Goal: Check status: Check status

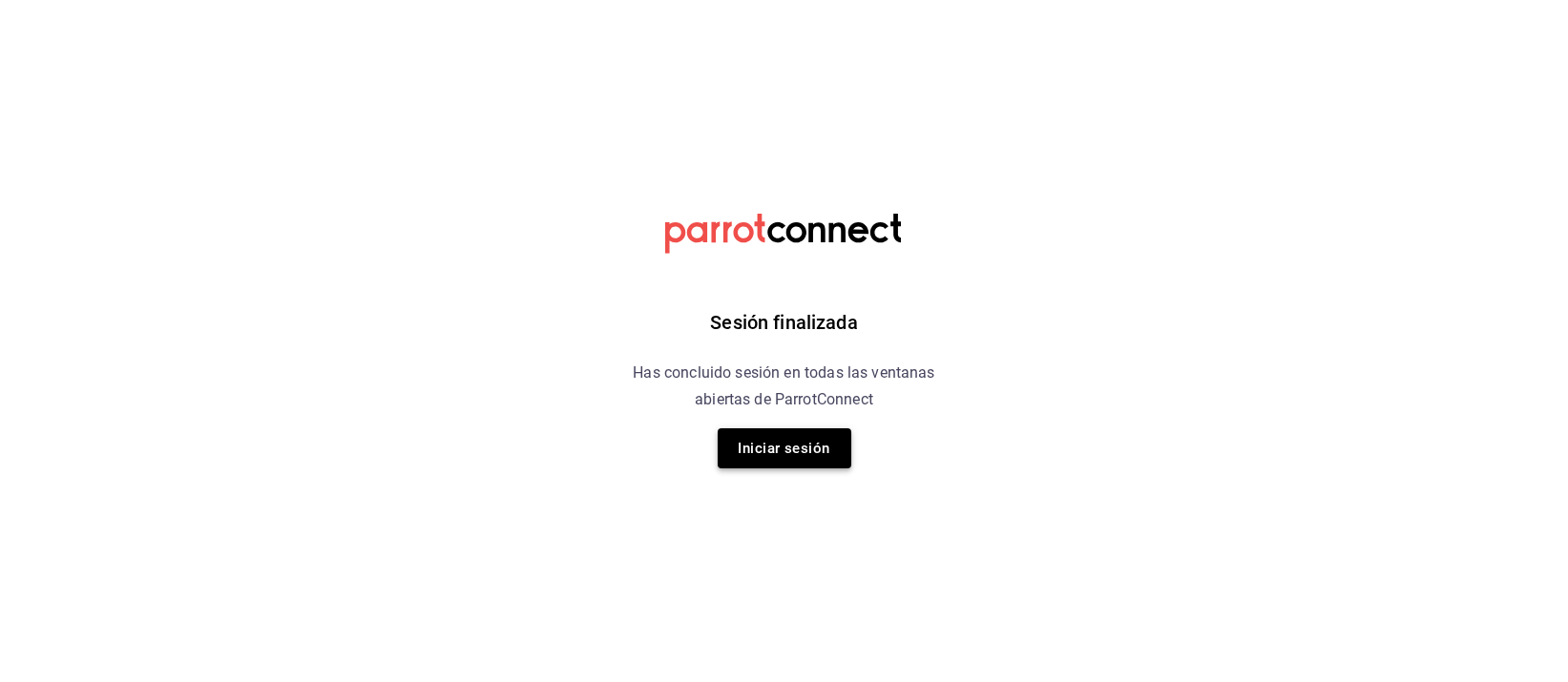
click at [800, 432] on button "Iniciar sesión" at bounding box center [785, 449] width 134 height 40
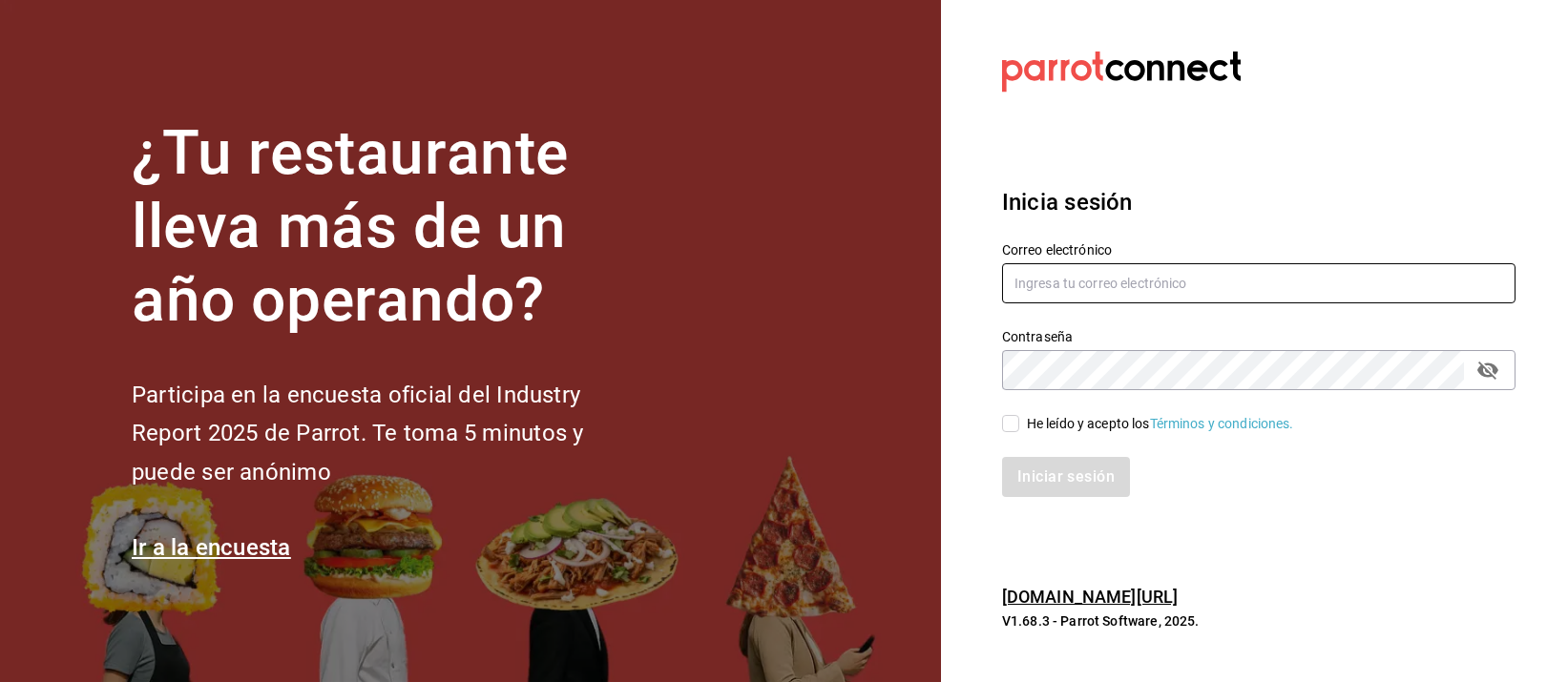
type input "mochomos.palmas@grupocosteno.com"
click at [1013, 422] on input "He leído y acepto los Términos y condiciones." at bounding box center [1010, 423] width 17 height 17
checkbox input "true"
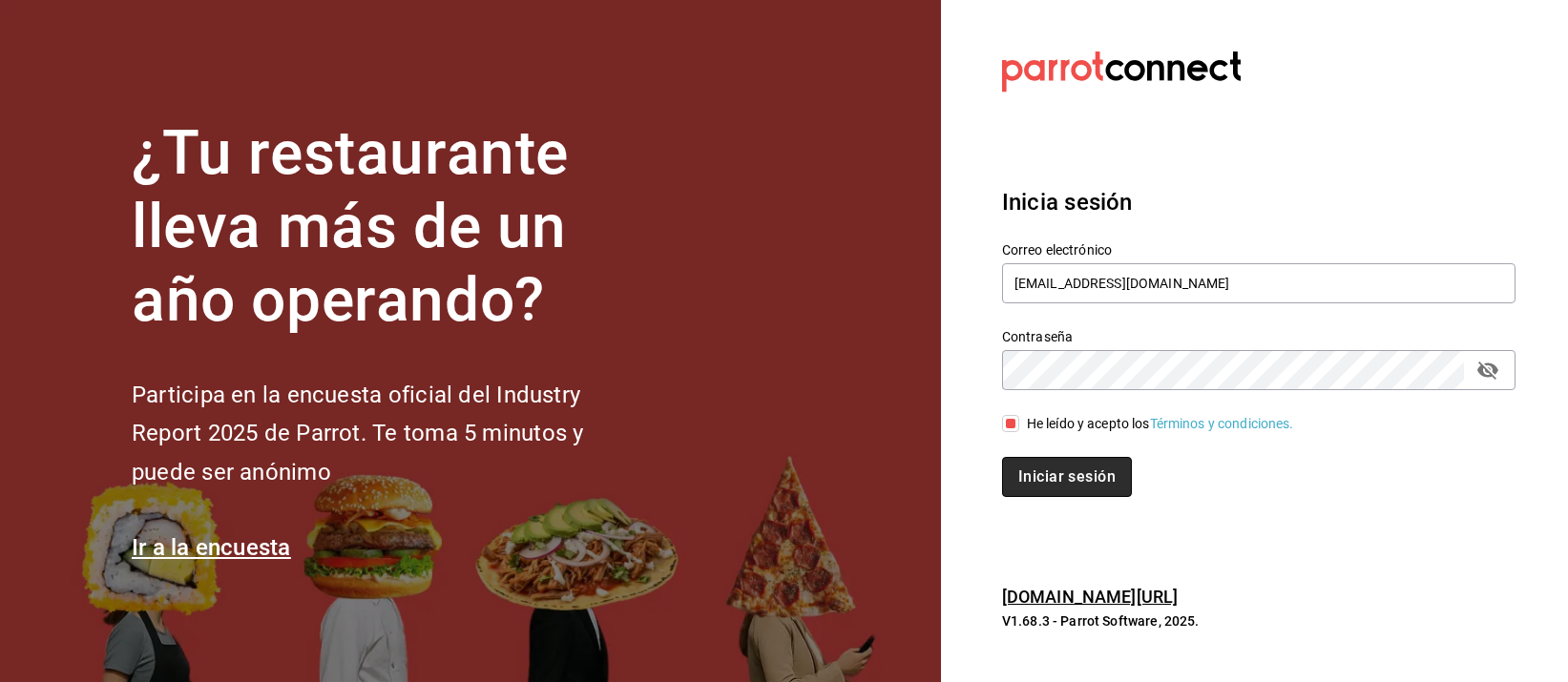
click at [1041, 462] on button "Iniciar sesión" at bounding box center [1067, 477] width 130 height 40
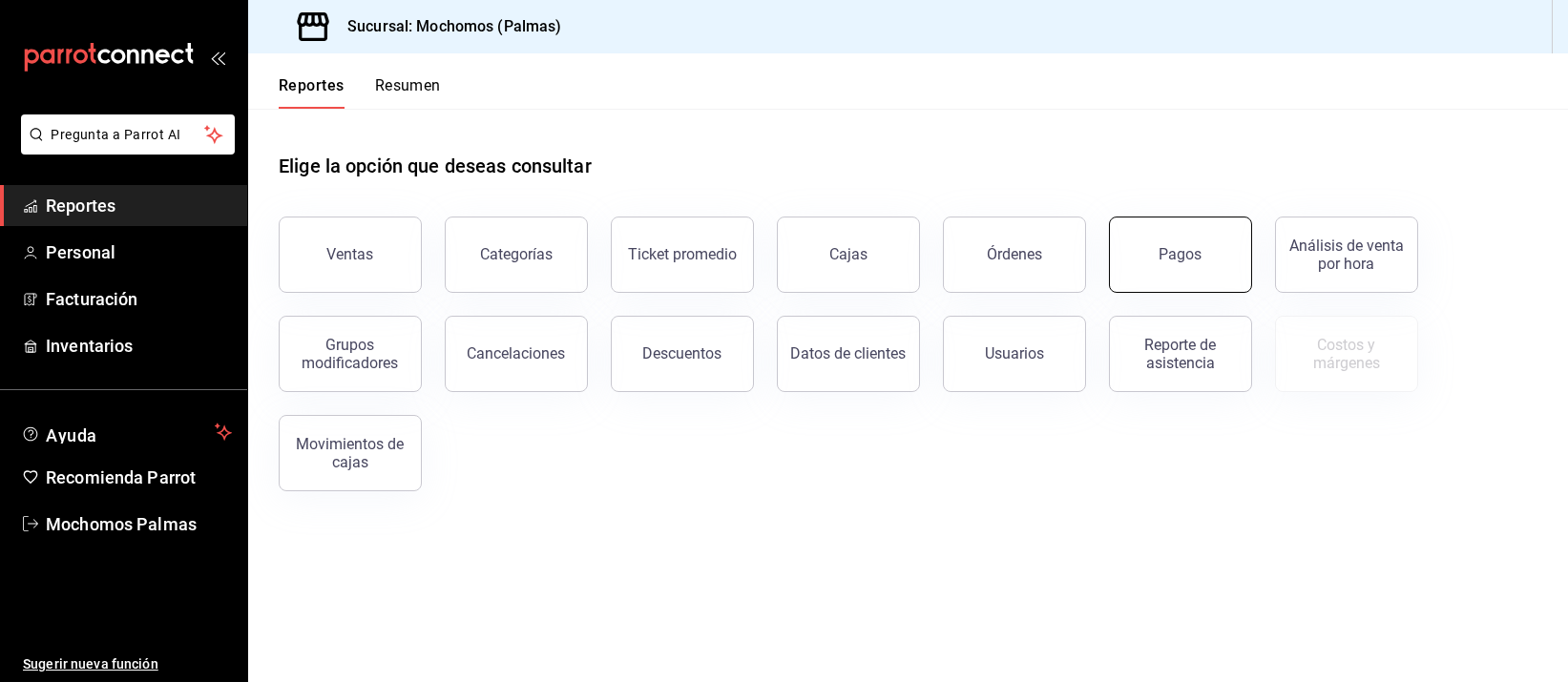
click at [1157, 272] on button "Pagos" at bounding box center [1181, 254] width 144 height 77
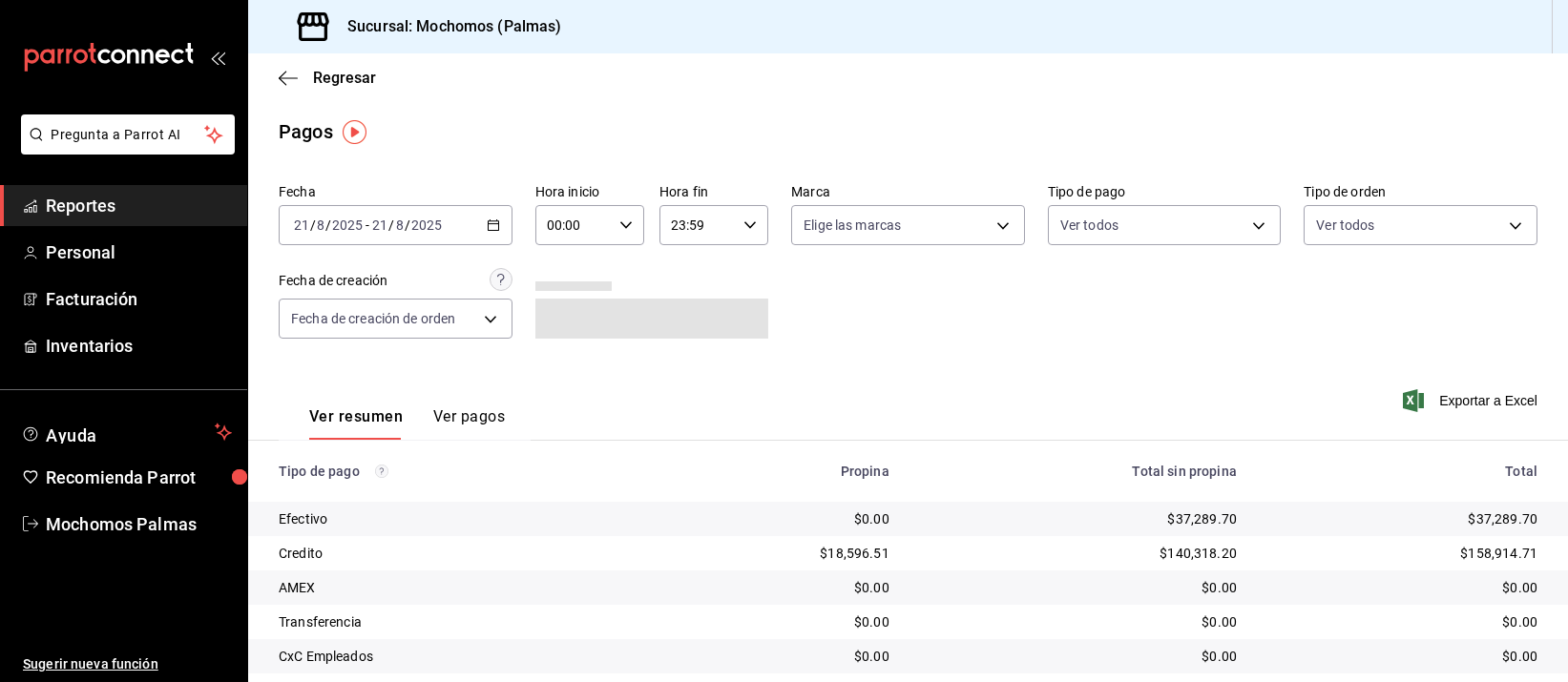
click at [502, 228] on div "2025-08-21 21 / 8 / 2025 - 2025-08-21 21 / 8 / 2025" at bounding box center [395, 225] width 233 height 40
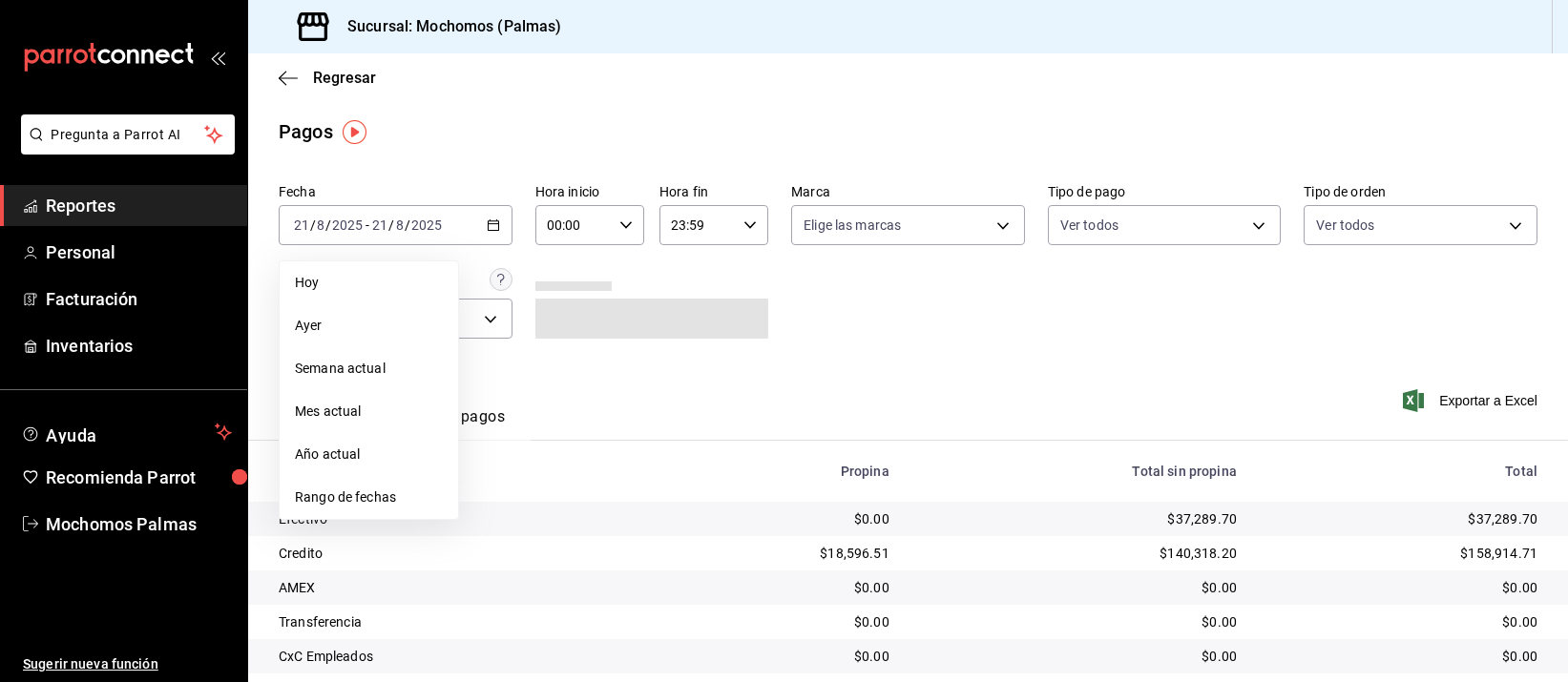
click at [393, 279] on span "Hoy" at bounding box center [369, 283] width 148 height 20
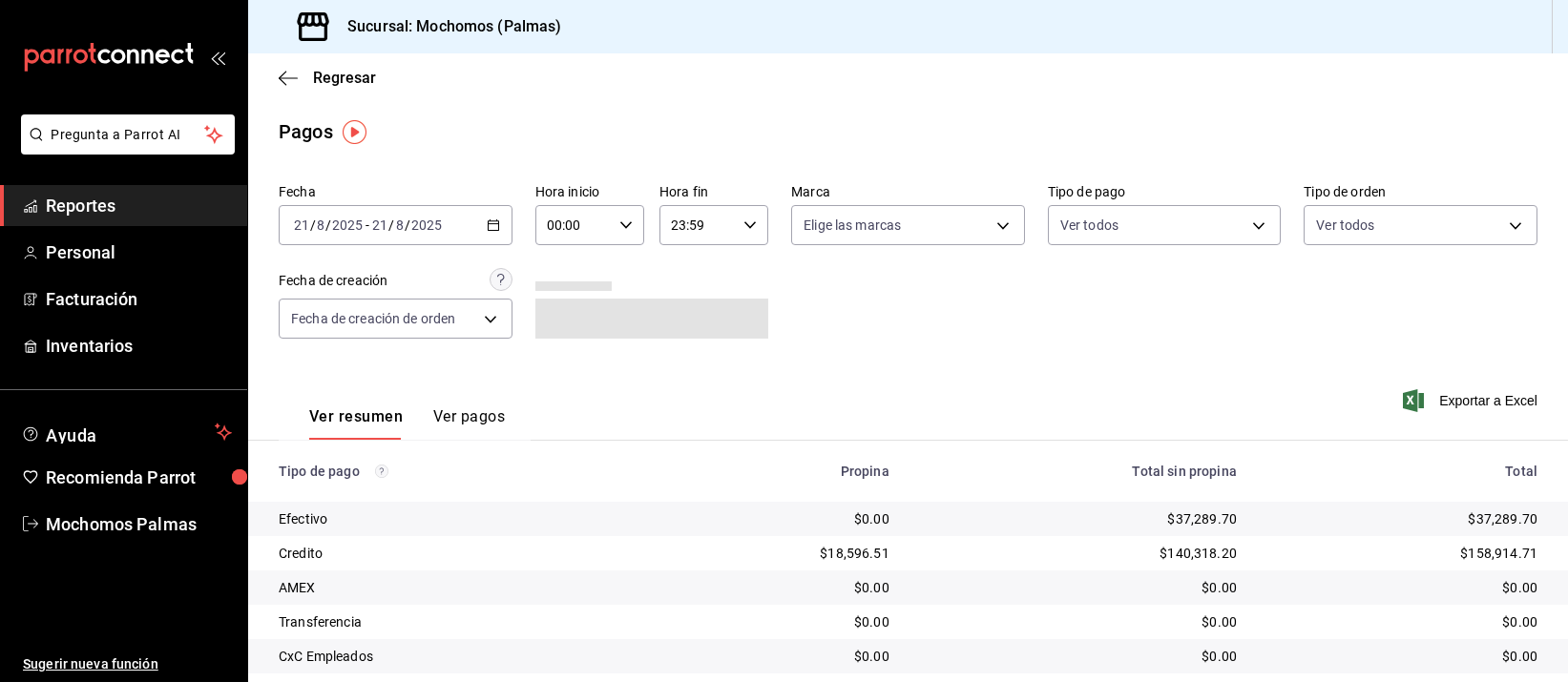
click at [622, 216] on div "00:00 Hora inicio" at bounding box center [589, 225] width 109 height 40
click at [555, 332] on span "04" at bounding box center [558, 337] width 23 height 15
type input "04:00"
click at [906, 332] on div at bounding box center [784, 341] width 1568 height 682
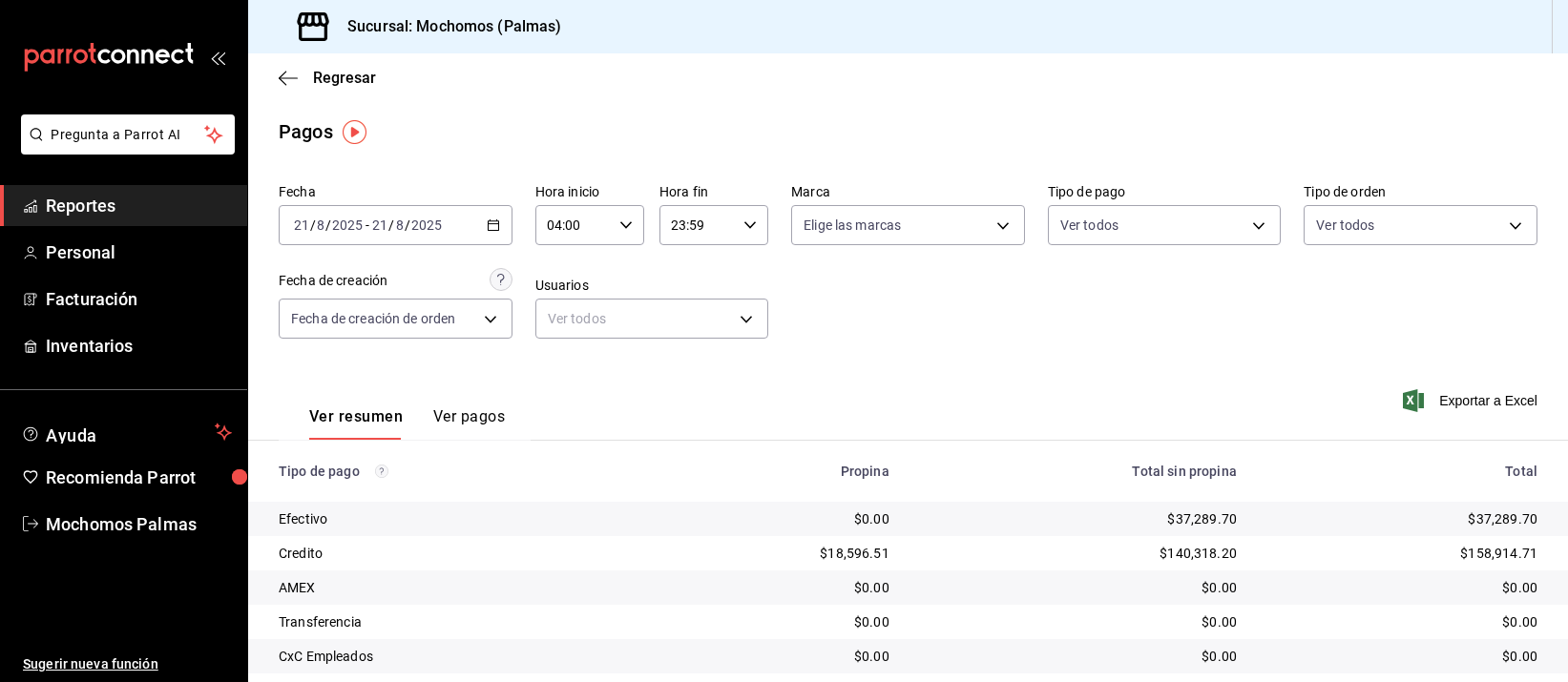
click at [1007, 415] on div "Ver resumen Ver pagos Exportar a Excel" at bounding box center [908, 412] width 1320 height 101
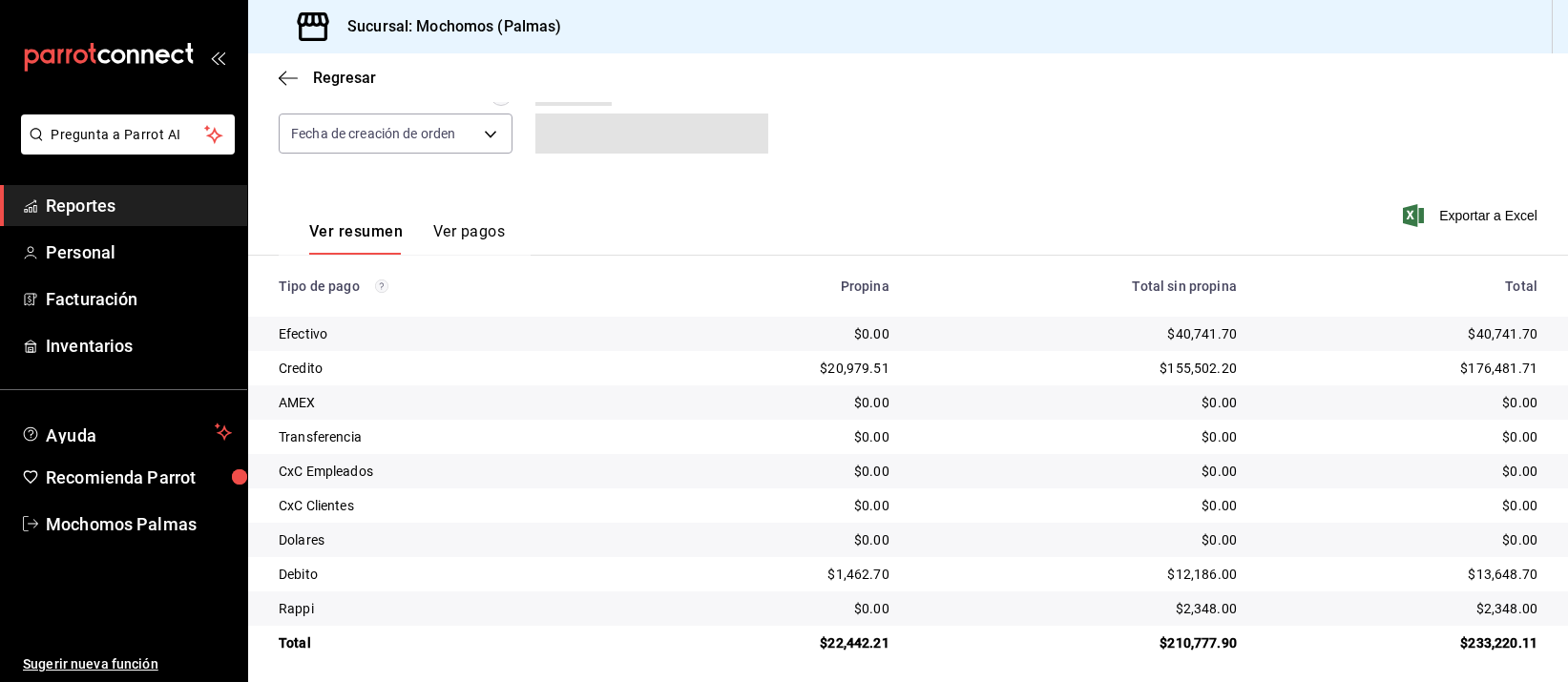
scroll to position [193, 0]
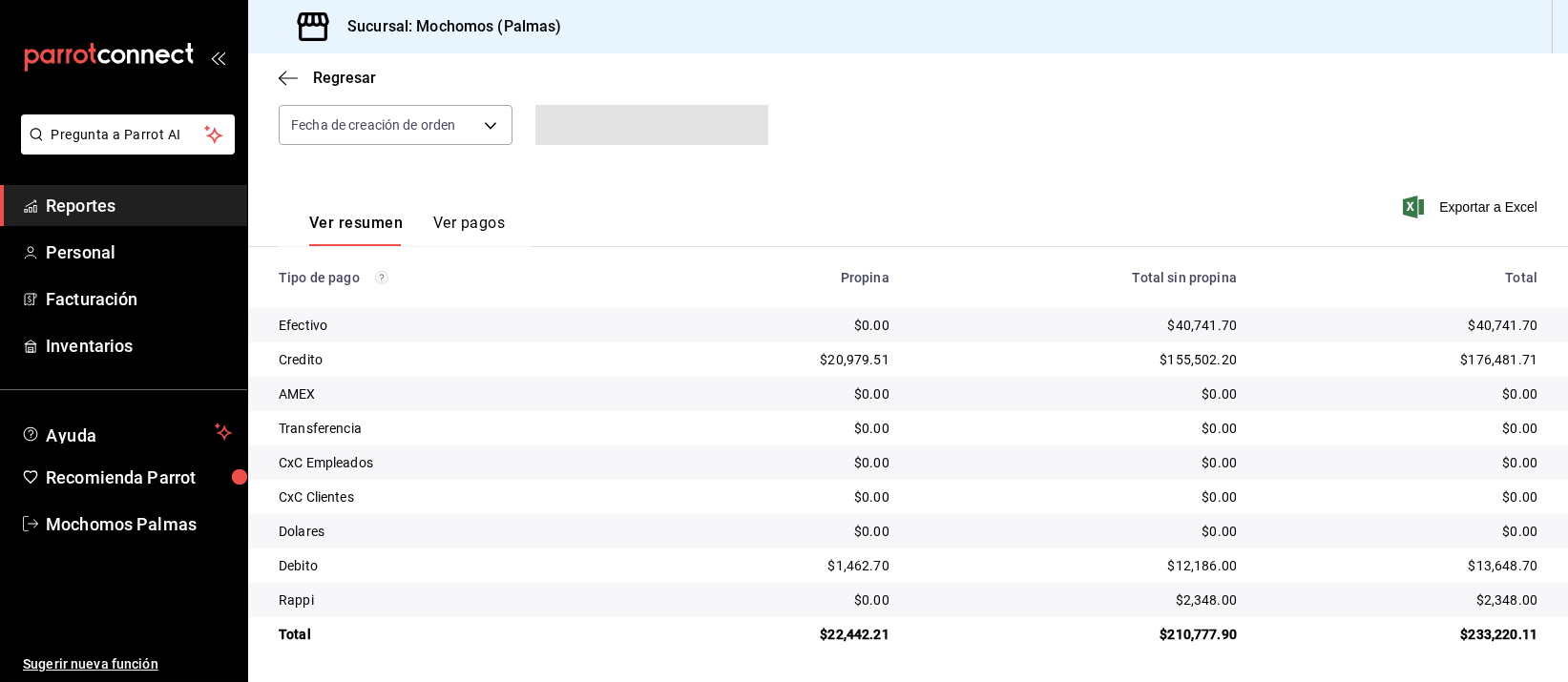
click at [1071, 378] on td "$0.00" at bounding box center [1078, 394] width 347 height 34
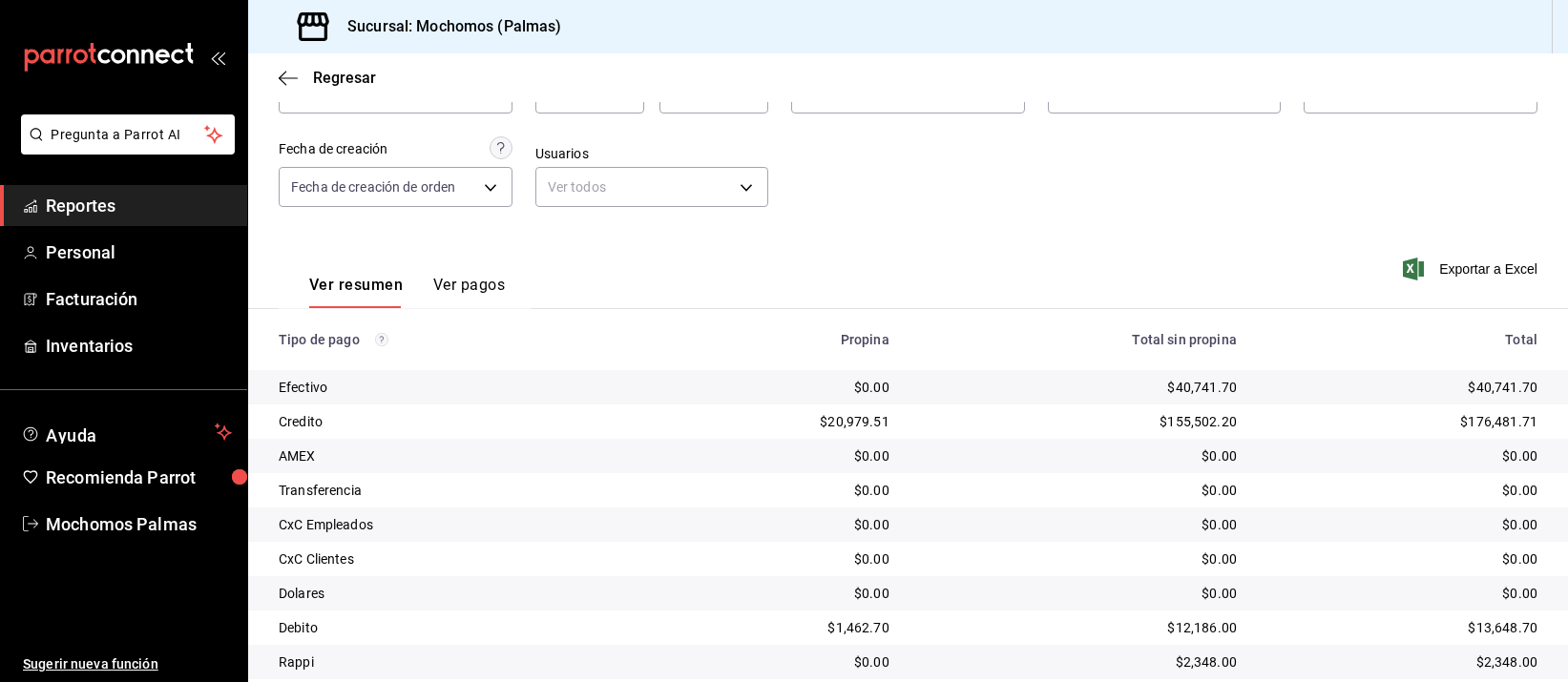
scroll to position [193, 0]
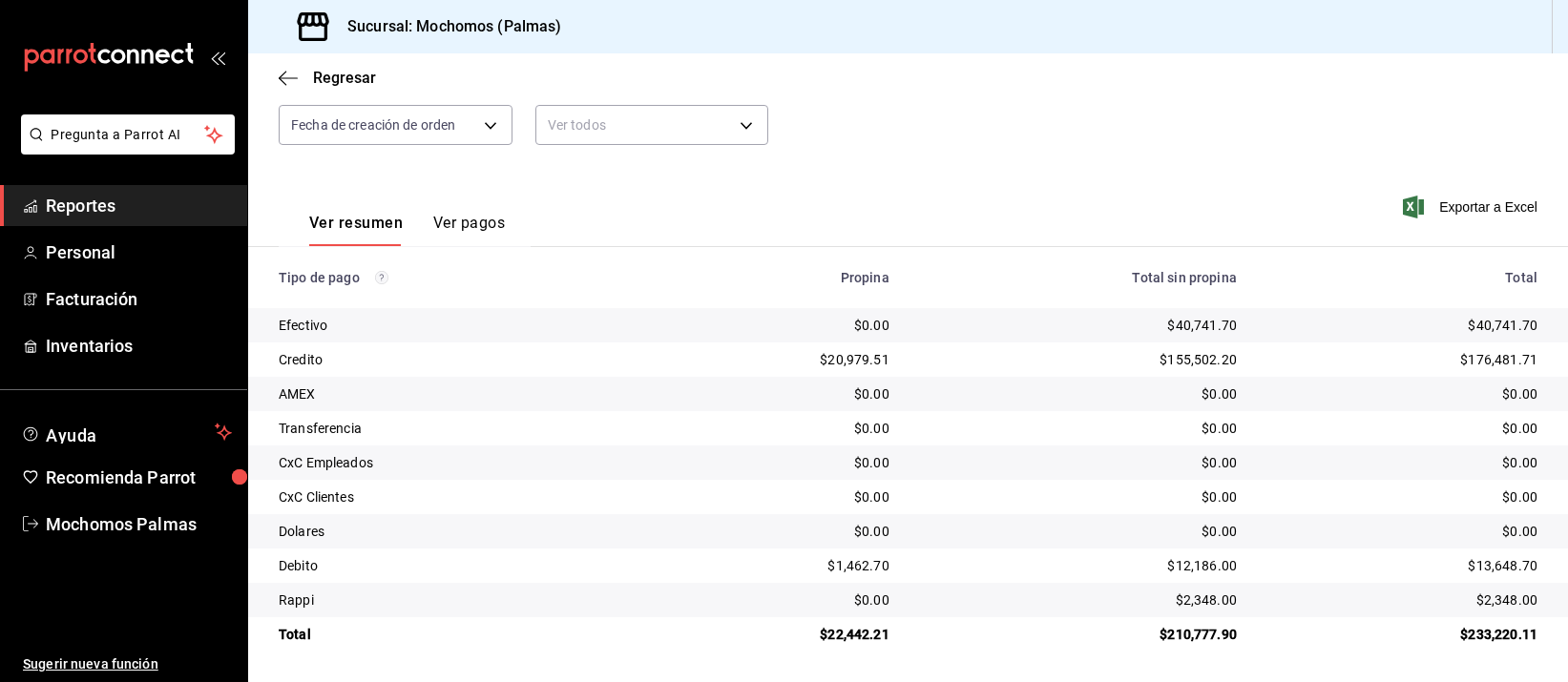
click at [1140, 177] on div "Ver resumen Ver pagos Exportar a Excel" at bounding box center [908, 217] width 1320 height 101
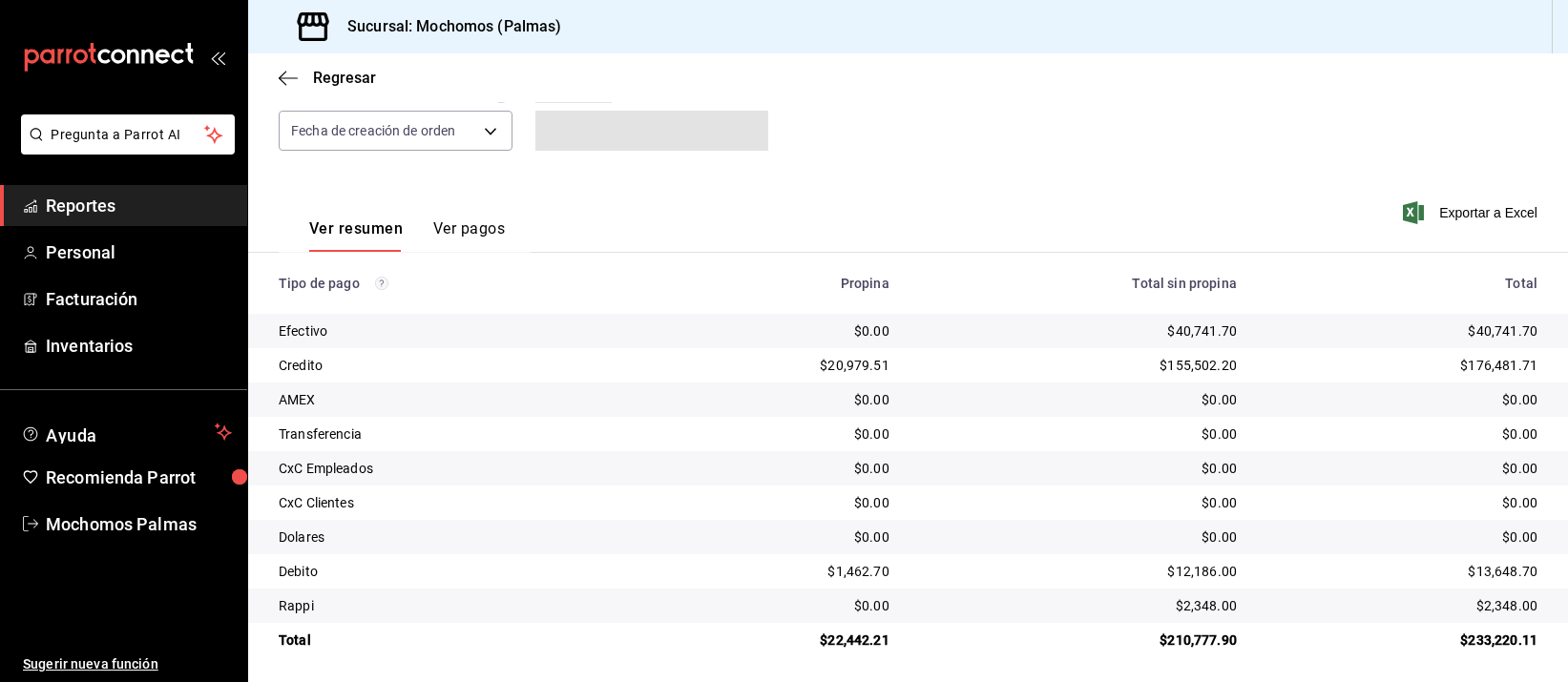
scroll to position [193, 0]
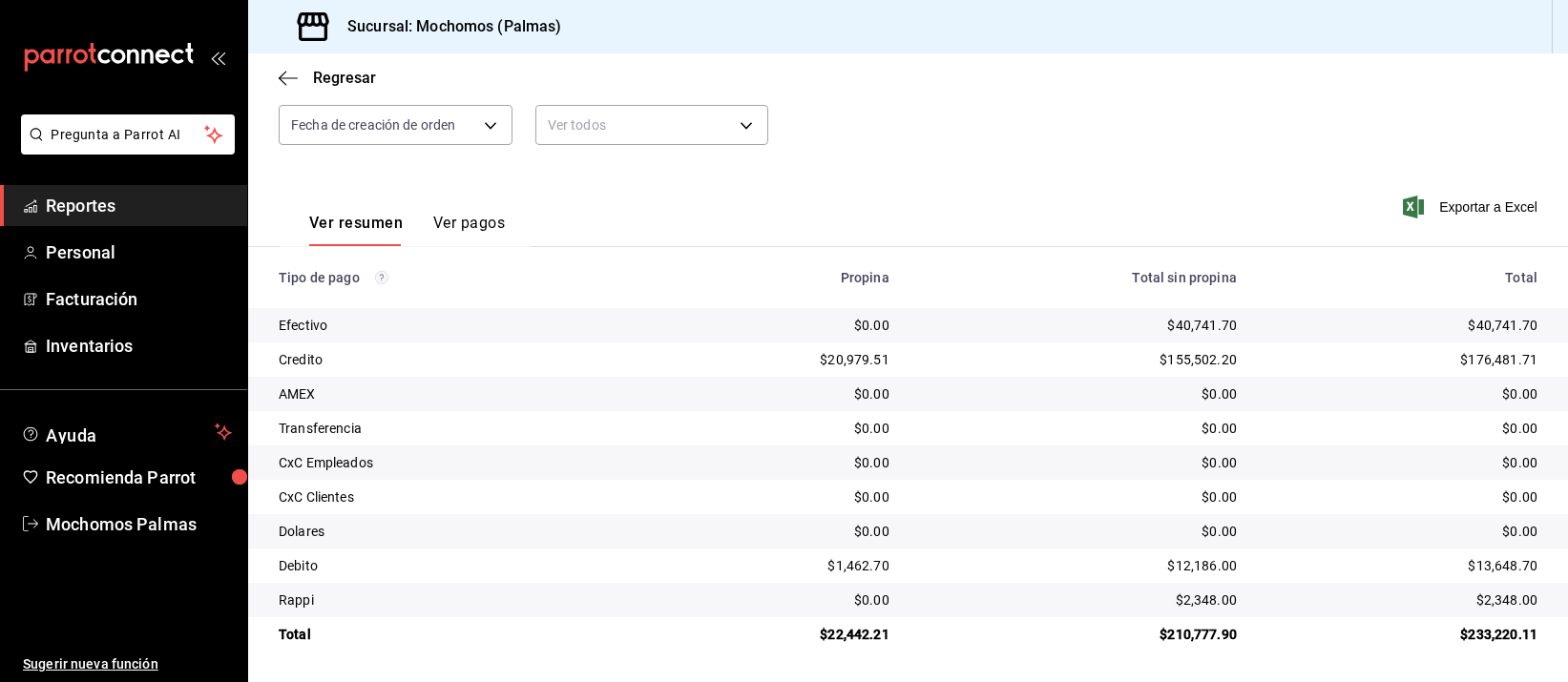
click at [1054, 519] on td "$0.00" at bounding box center [1078, 531] width 347 height 34
click at [1046, 491] on div "$0.00" at bounding box center [1078, 497] width 317 height 19
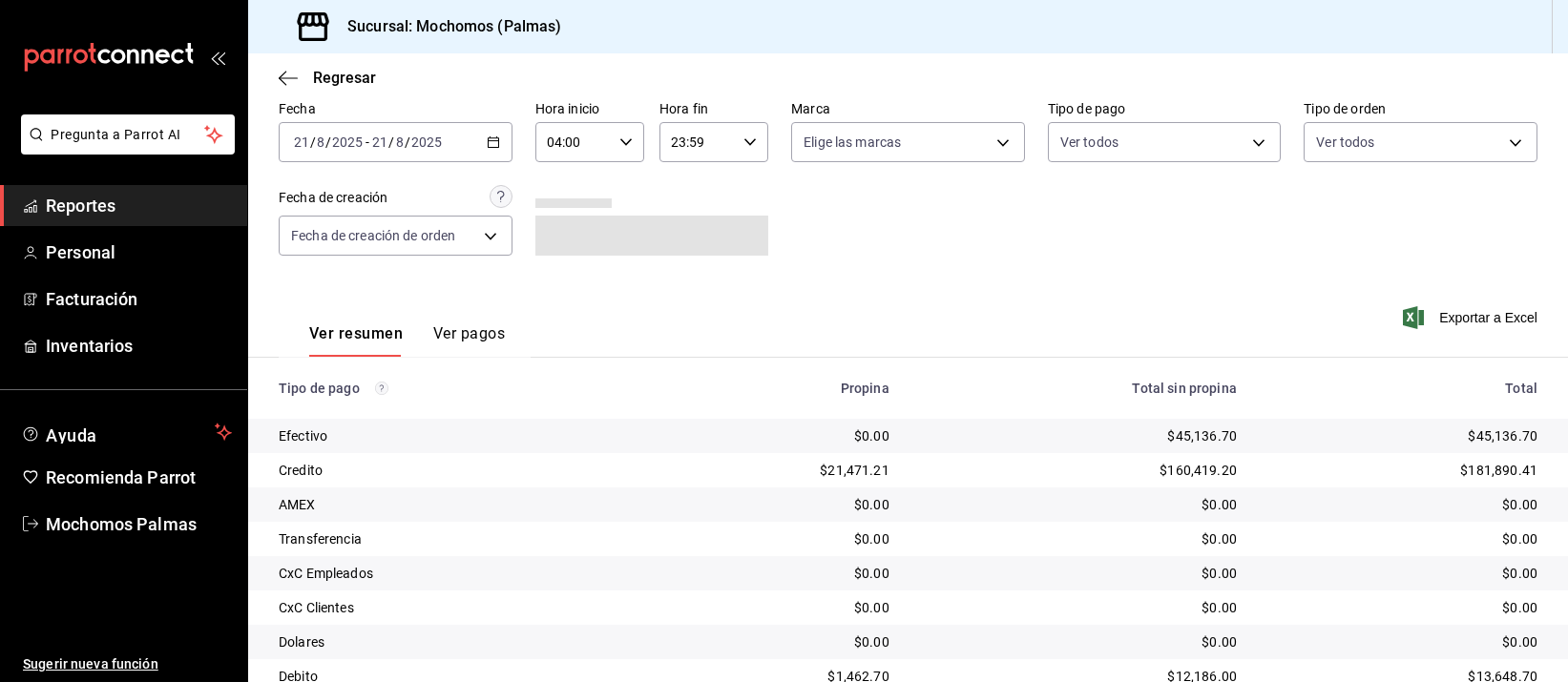
scroll to position [193, 0]
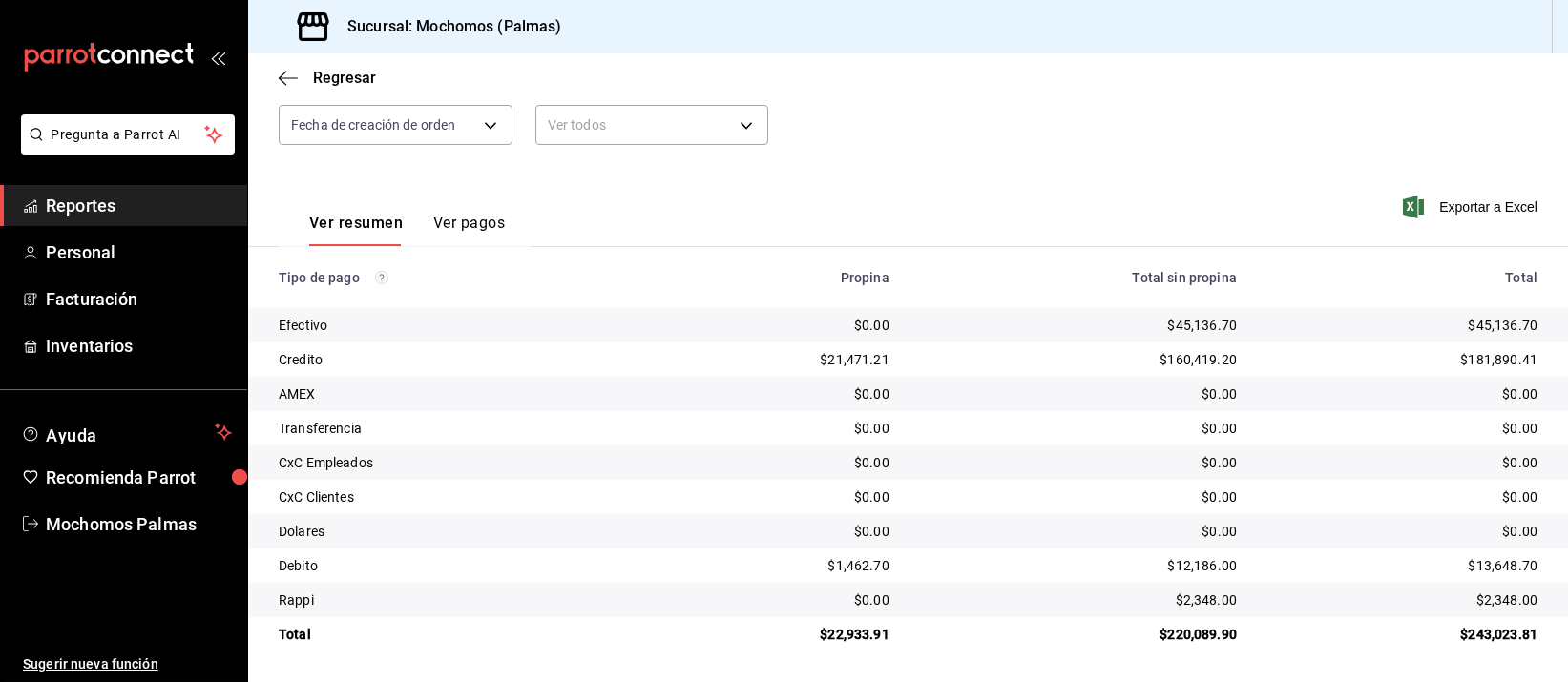
click at [1006, 489] on div "$0.00" at bounding box center [1078, 497] width 317 height 19
click at [1006, 488] on div "$0.00" at bounding box center [1078, 497] width 317 height 19
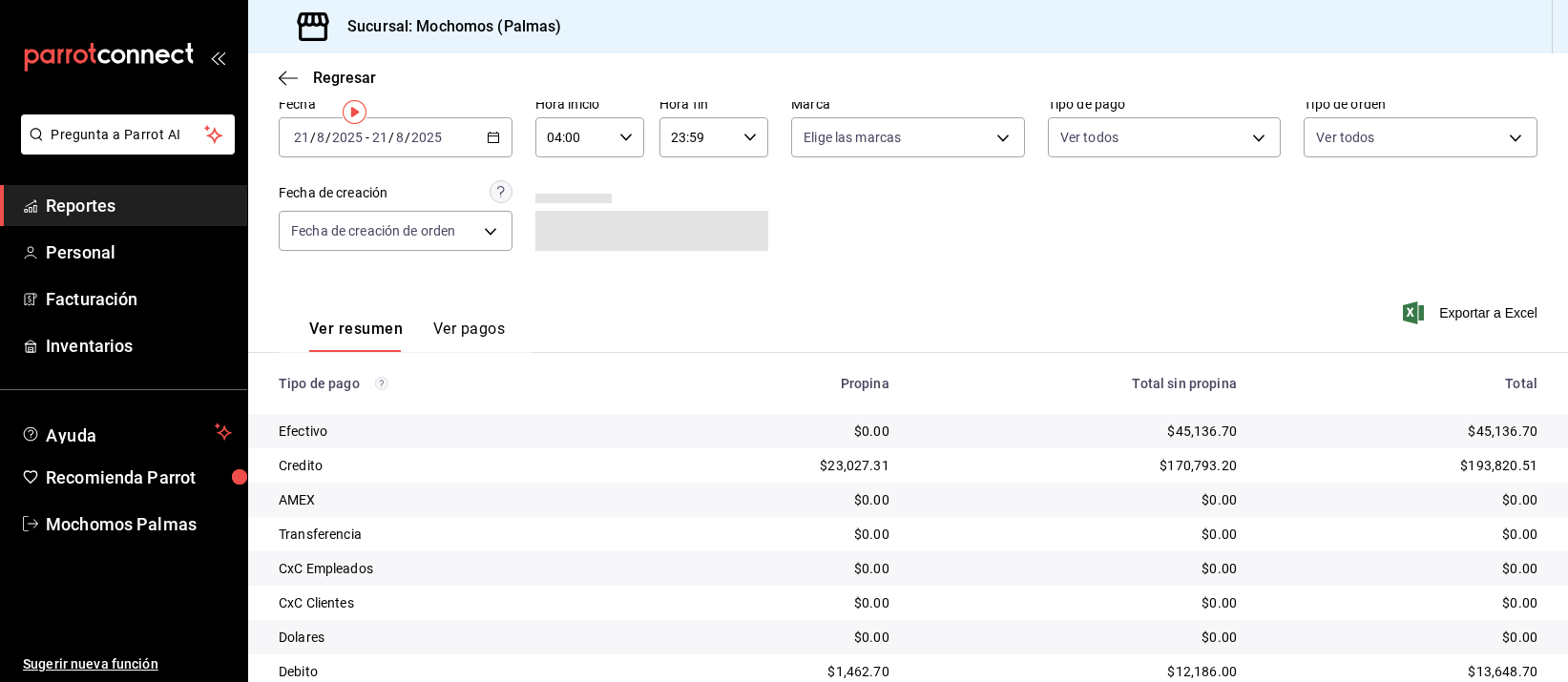
scroll to position [193, 0]
